Goal: Communication & Community: Answer question/provide support

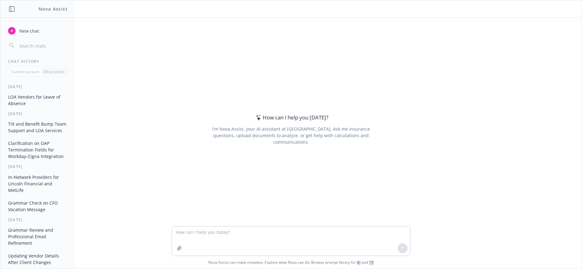
click at [288, 231] on textarea at bounding box center [291, 240] width 238 height 29
type textarea "make this sound better: [PERSON_NAME] has requested if there is a webinar being…"
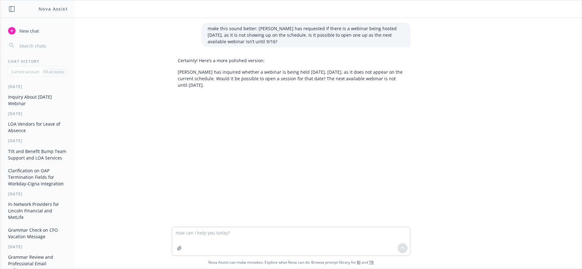
drag, startPoint x: 177, startPoint y: 72, endPoint x: 234, endPoint y: 82, distance: 57.7
click at [234, 82] on p "[PERSON_NAME] has inquired whether a webinar is being held [DATE], [DATE], as i…" at bounding box center [291, 79] width 226 height 20
click at [233, 82] on p "[PERSON_NAME] has inquired whether a webinar is being held [DATE], [DATE], as i…" at bounding box center [291, 79] width 226 height 20
drag, startPoint x: 172, startPoint y: 72, endPoint x: 218, endPoint y: 84, distance: 46.7
click at [218, 84] on div "Certainly! Here’s a more polished version: [PERSON_NAME] has inquired whether a…" at bounding box center [291, 73] width 239 height 36
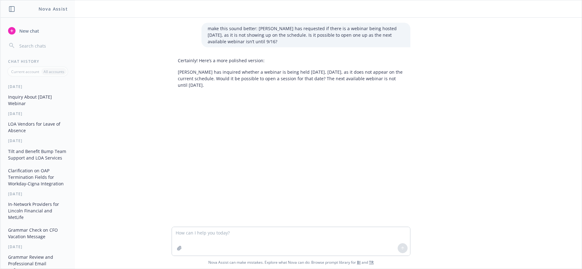
copy p "[PERSON_NAME] has inquired whether a webinar is being held [DATE], [DATE], as i…"
